Goal: Information Seeking & Learning: Stay updated

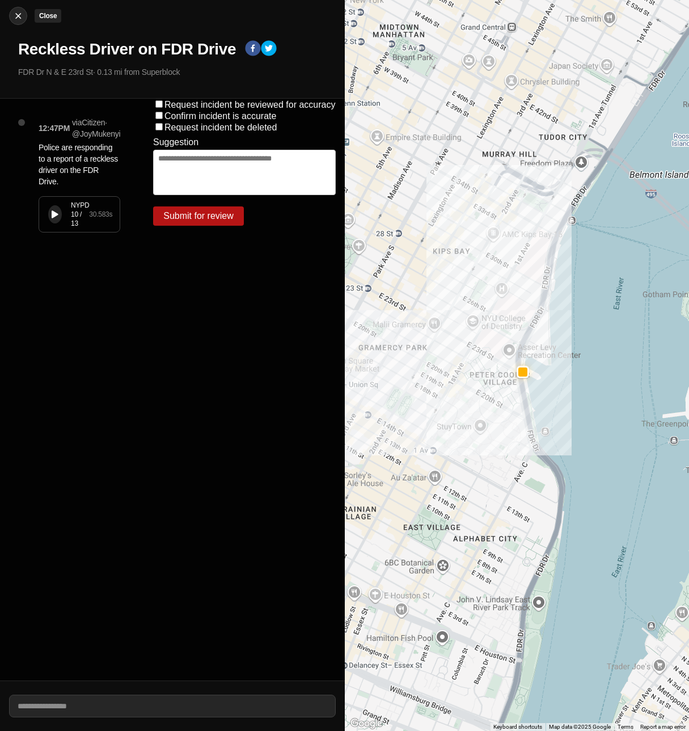
click at [18, 12] on img at bounding box center [17, 15] width 11 height 11
select select "*"
